Goal: Task Accomplishment & Management: Use online tool/utility

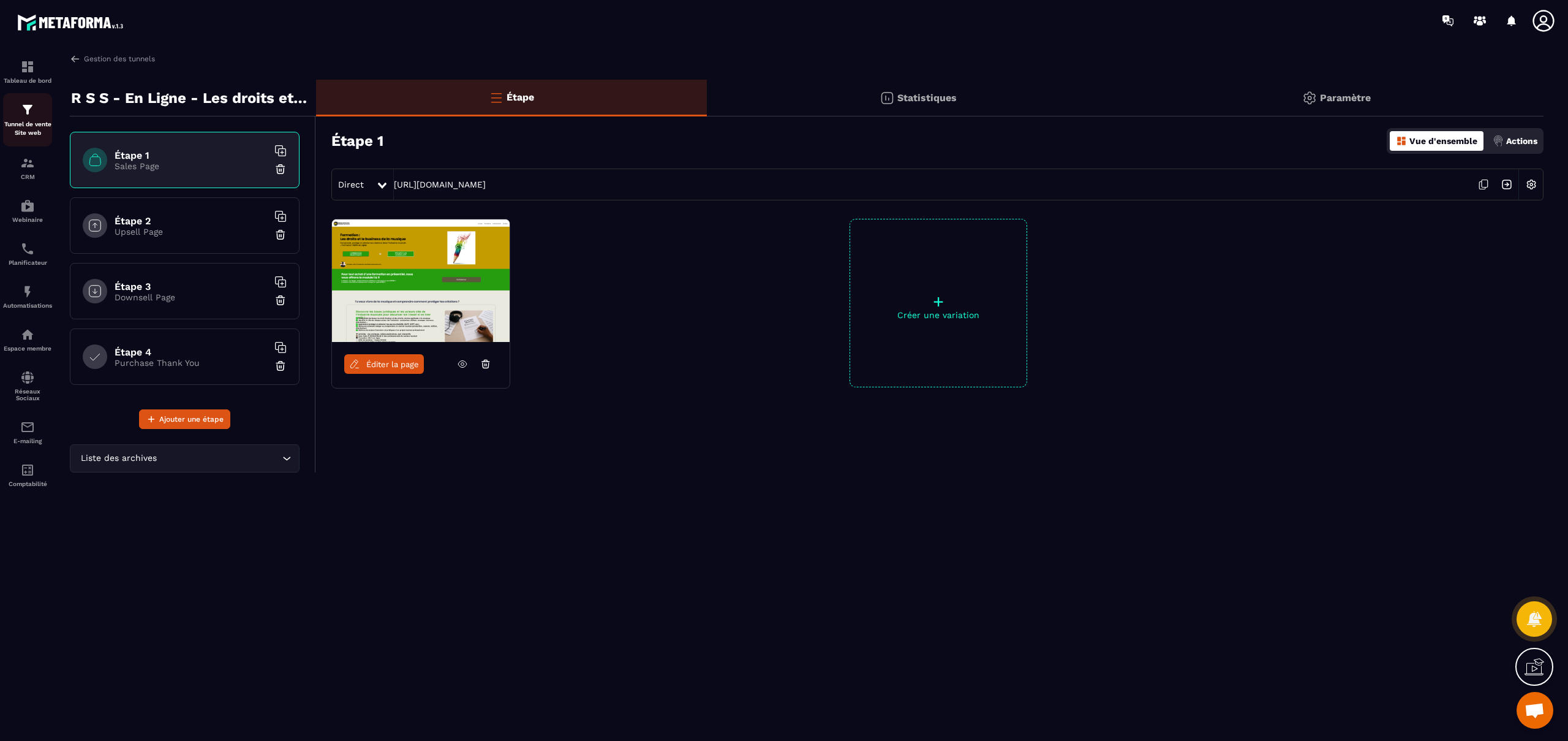
click at [24, 106] on img at bounding box center [28, 110] width 14 height 14
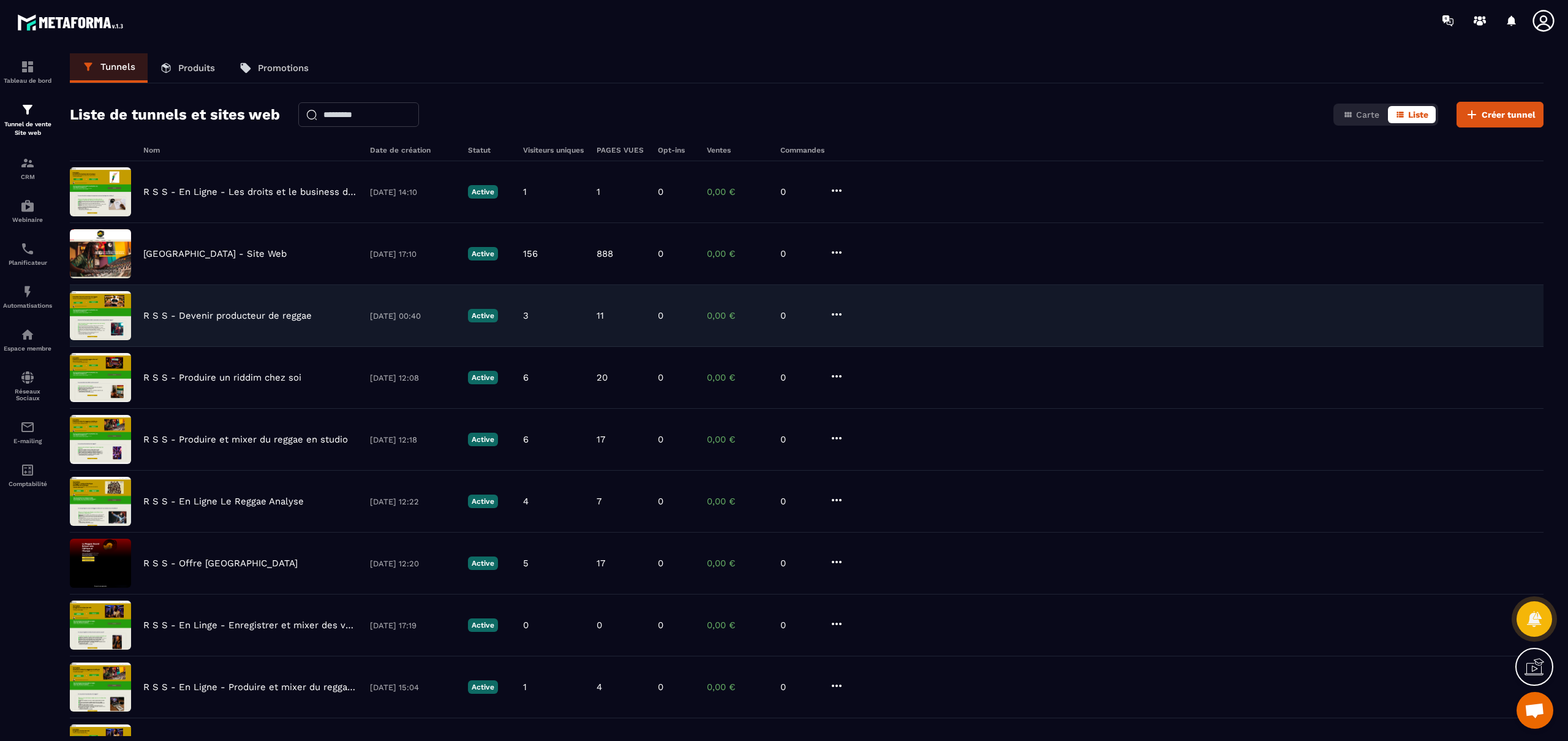
click at [211, 315] on p "R S S - Devenir producteur de reggae" at bounding box center [228, 315] width 169 height 11
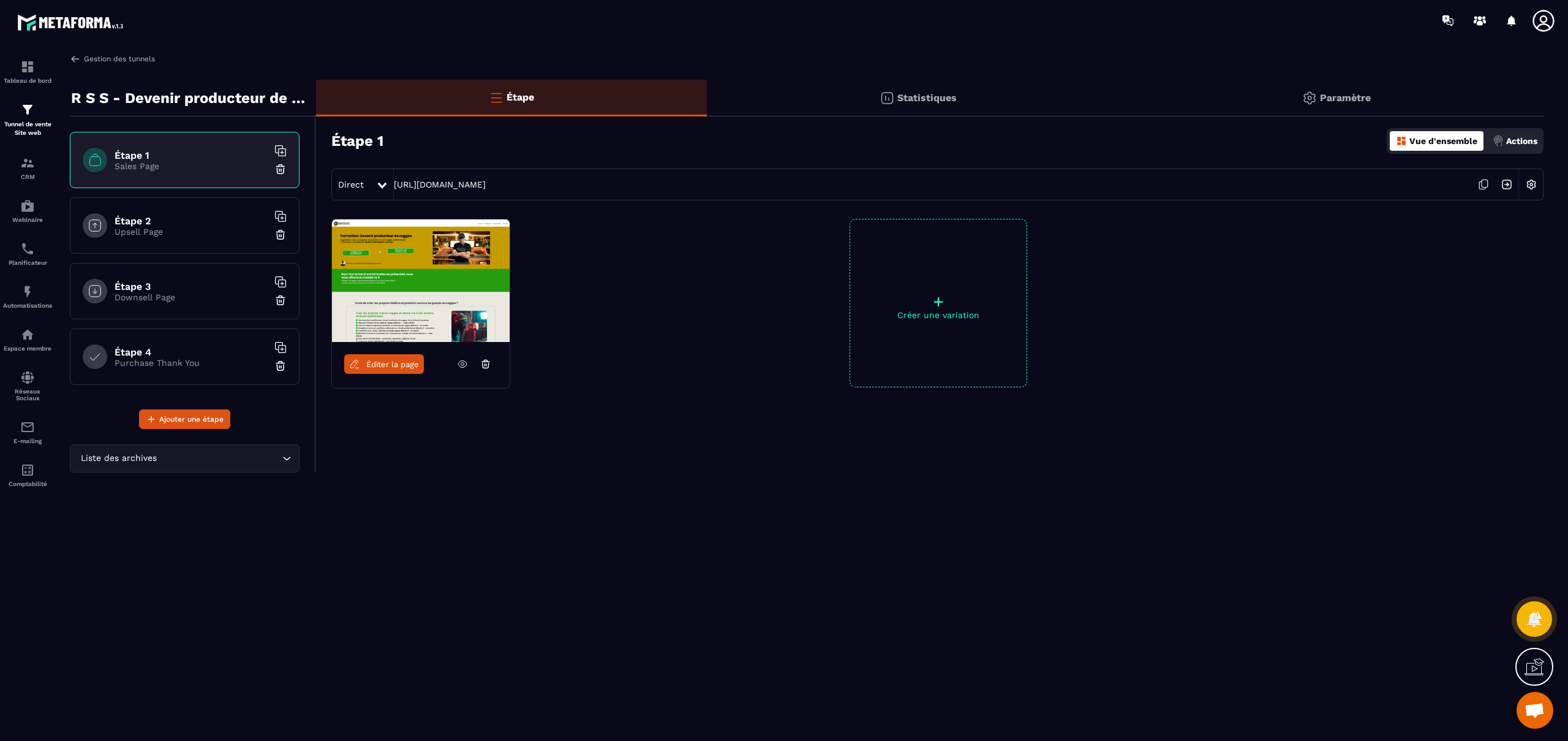
click at [75, 57] on img at bounding box center [75, 59] width 11 height 11
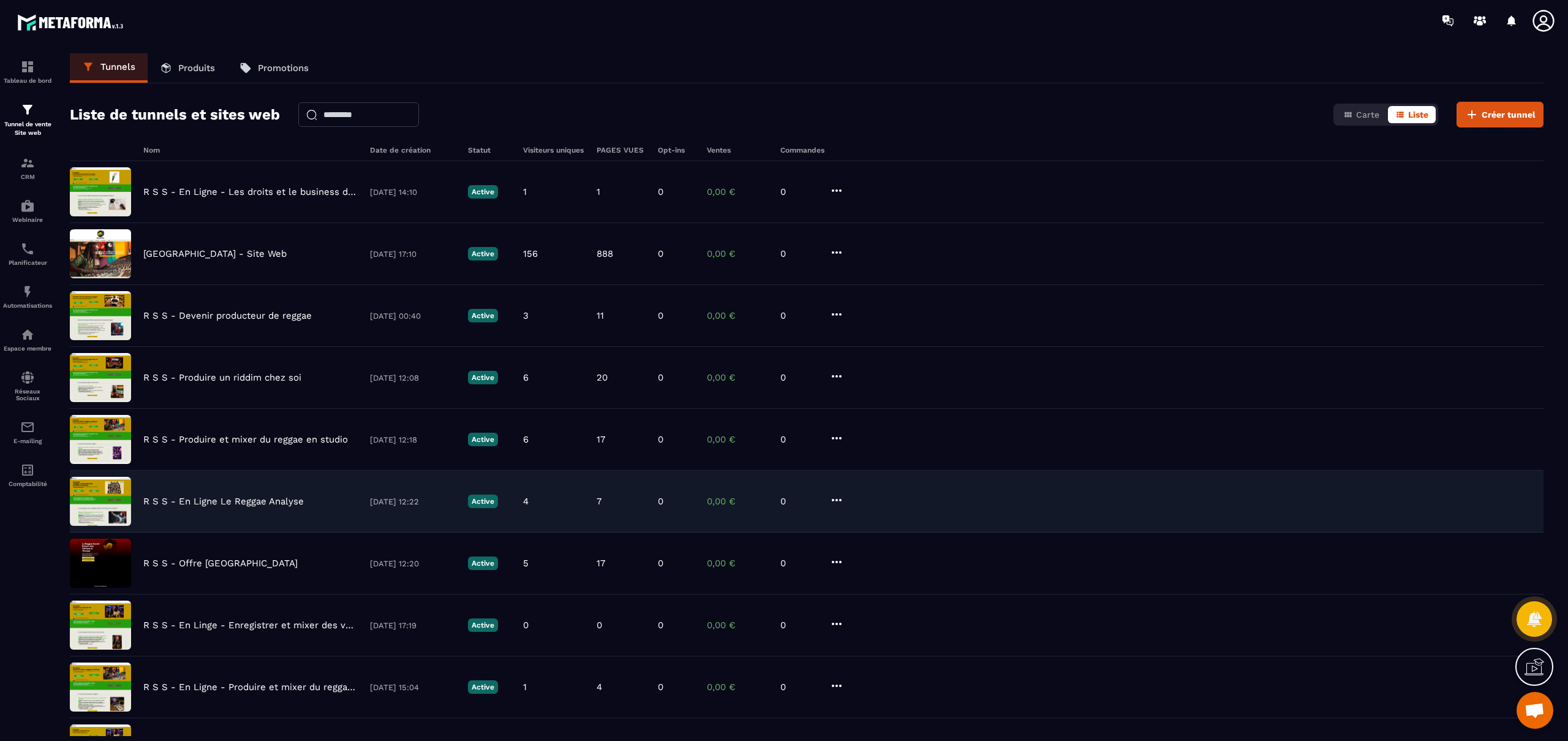
click at [216, 499] on p "R S S - En Ligne Le Reggae Analyse" at bounding box center [224, 501] width 161 height 11
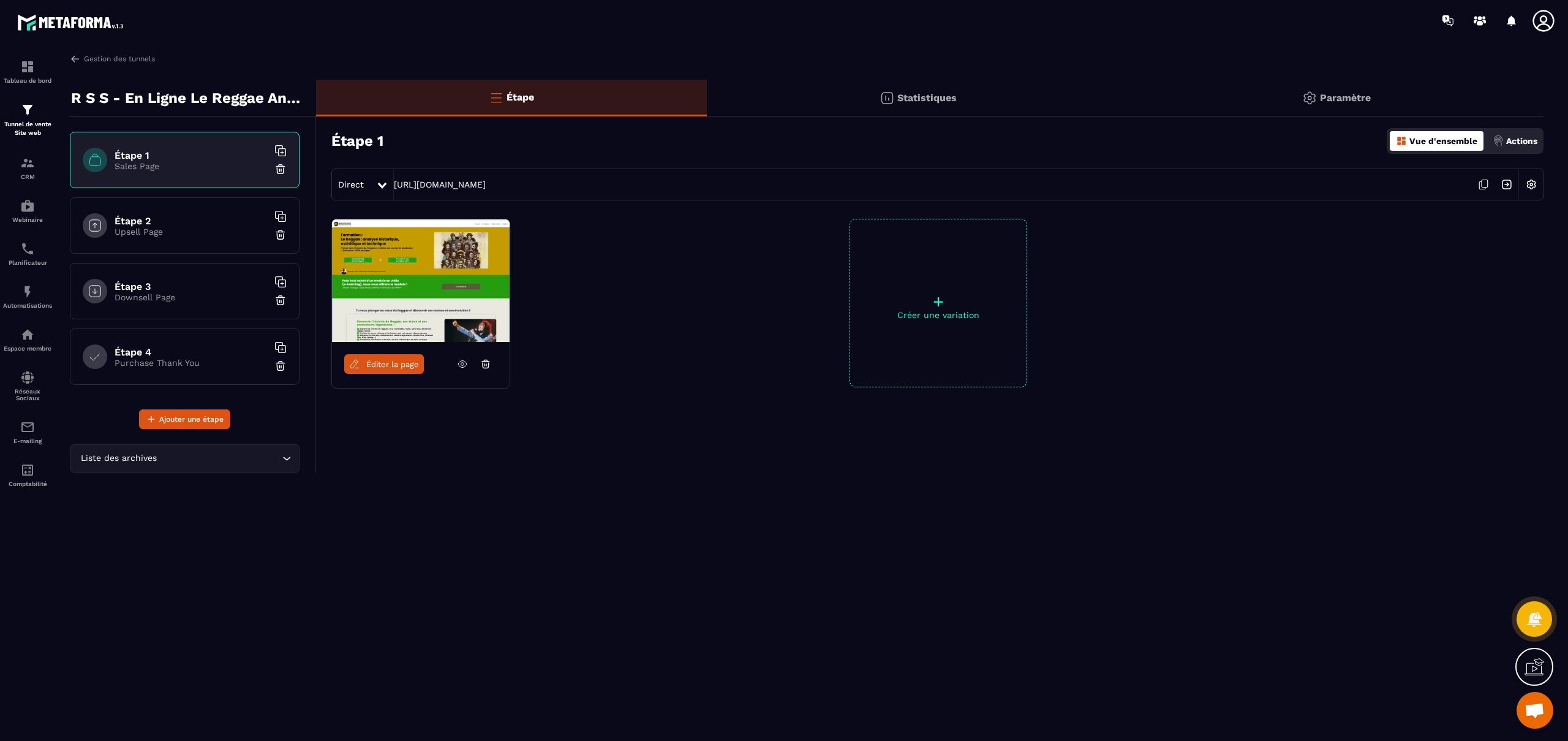
click at [390, 368] on span "Éditer la page" at bounding box center [392, 364] width 53 height 9
